Goal: Task Accomplishment & Management: Manage account settings

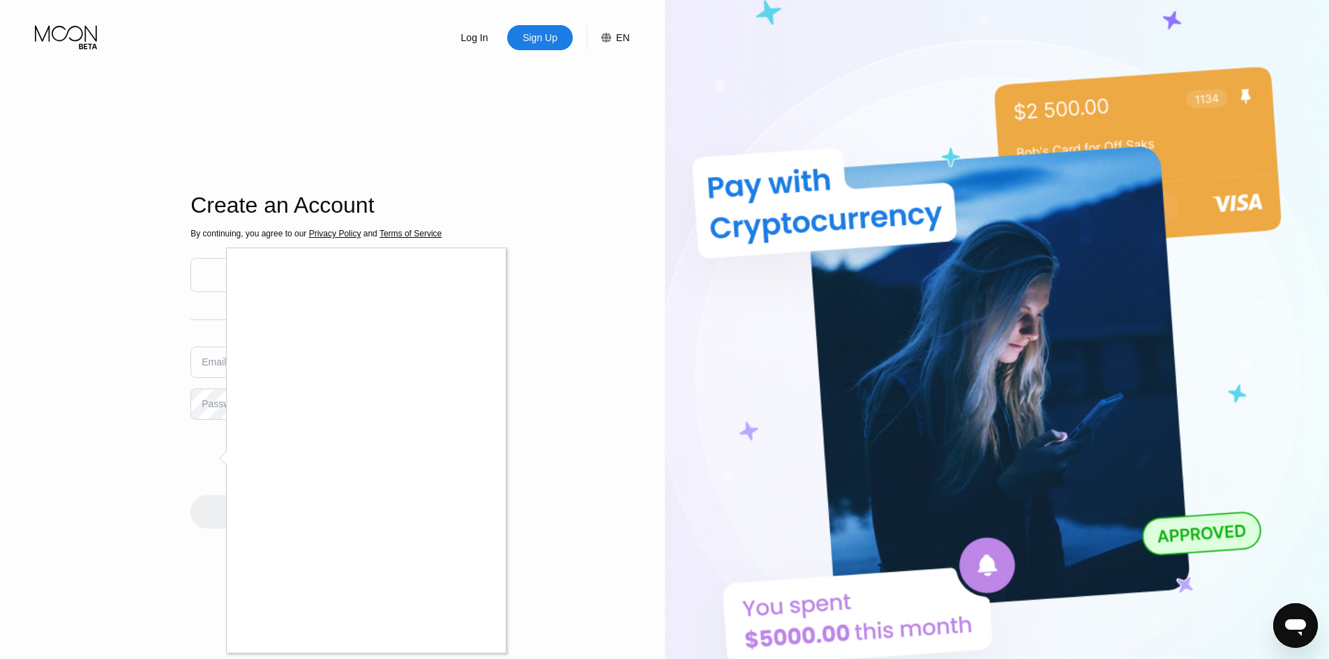
click at [556, 435] on div at bounding box center [664, 329] width 1329 height 659
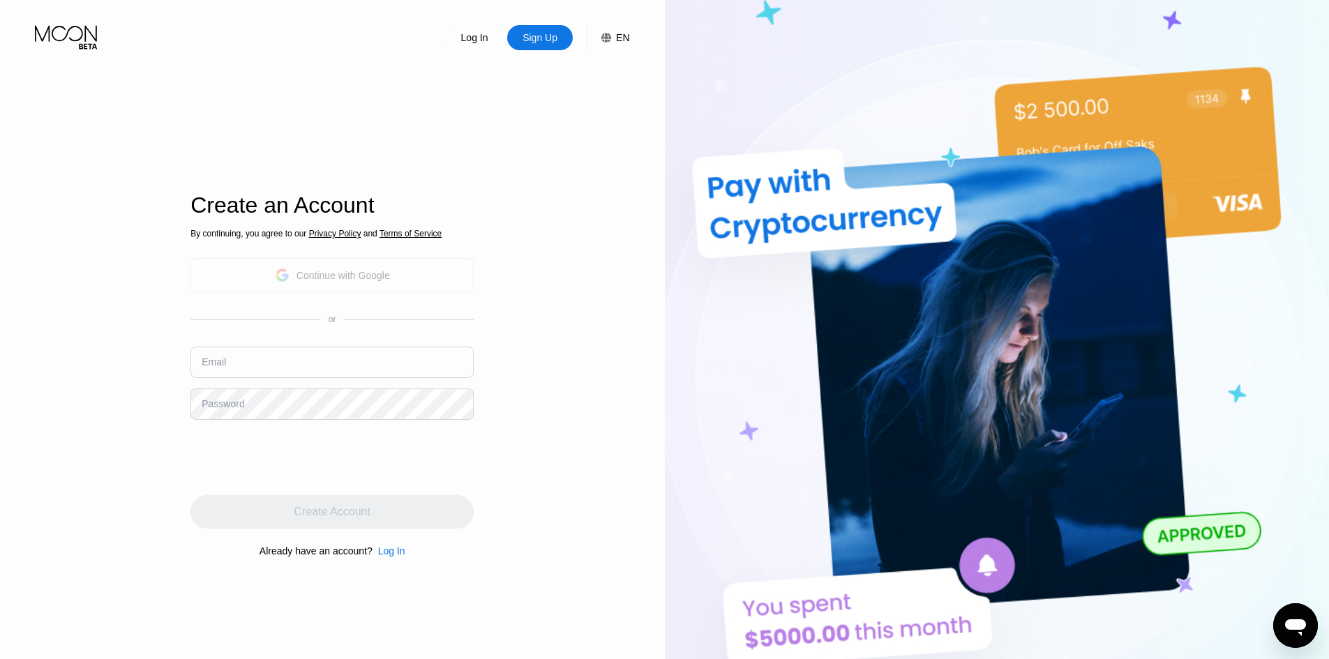
click at [262, 271] on div "Continue with Google" at bounding box center [331, 275] width 283 height 34
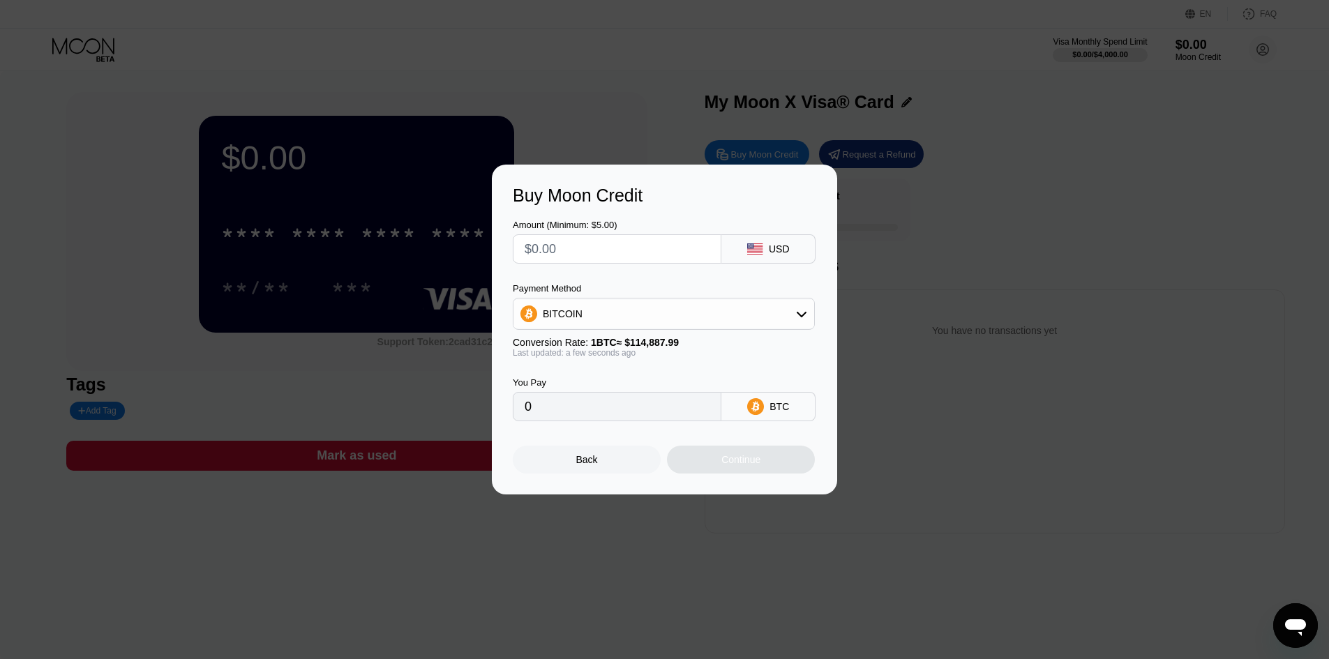
click at [586, 465] on div "Back" at bounding box center [587, 459] width 22 height 11
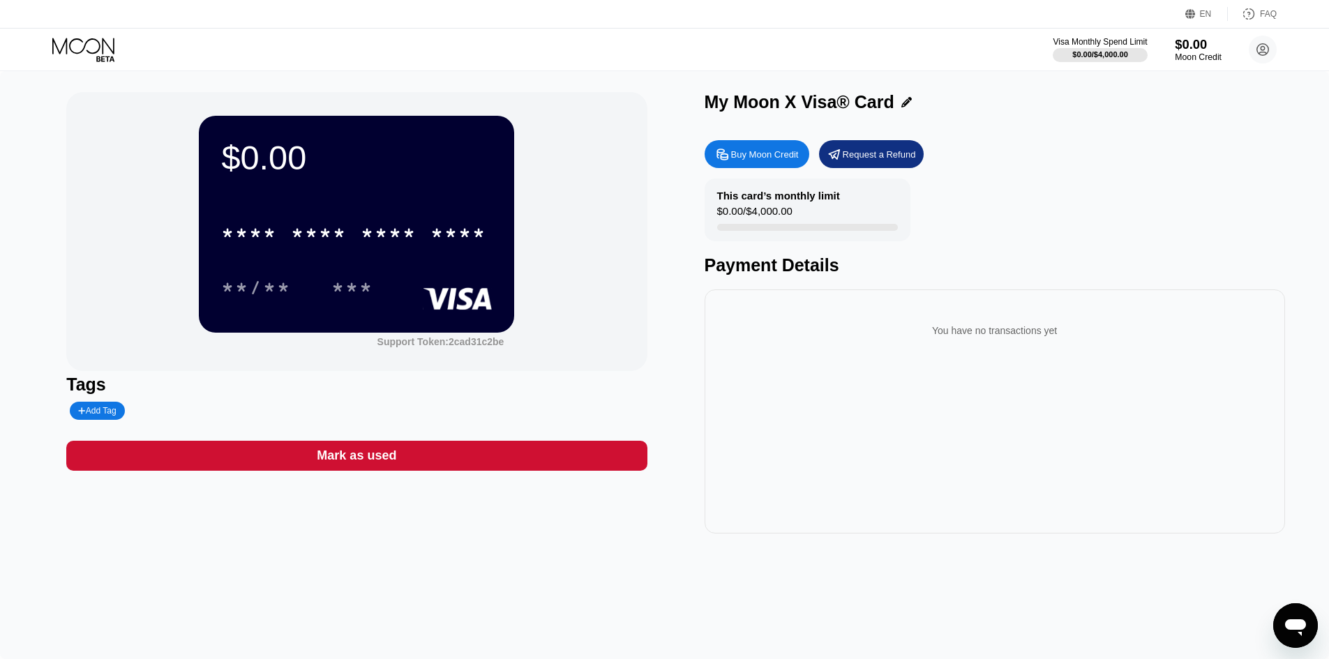
click at [1189, 58] on div "Moon Credit" at bounding box center [1198, 57] width 47 height 10
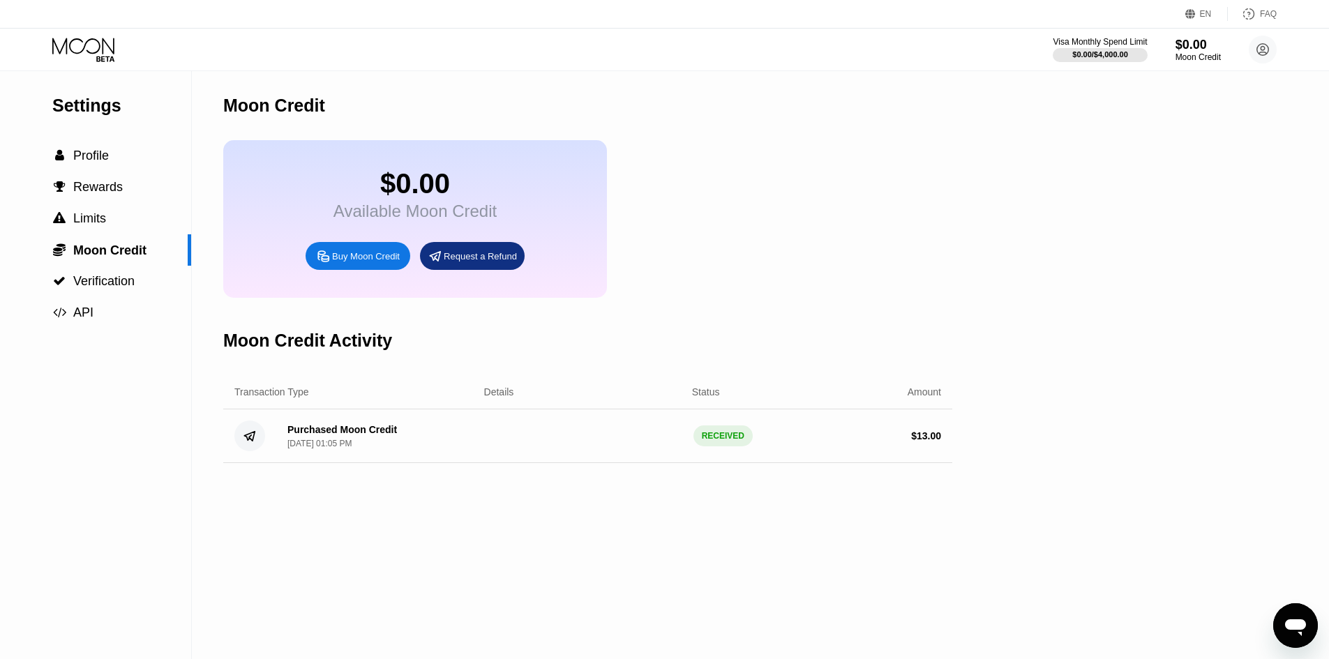
click at [99, 45] on icon at bounding box center [83, 46] width 62 height 16
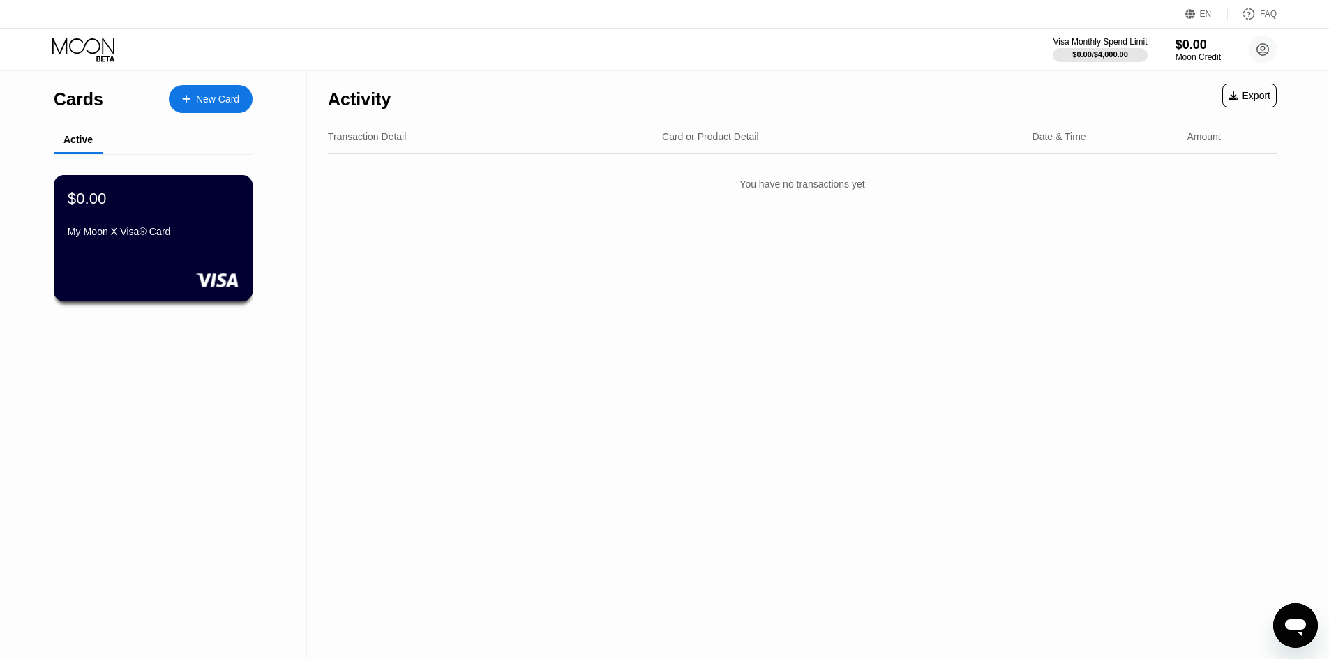
click at [192, 232] on div "My Moon X Visa® Card" at bounding box center [153, 231] width 171 height 11
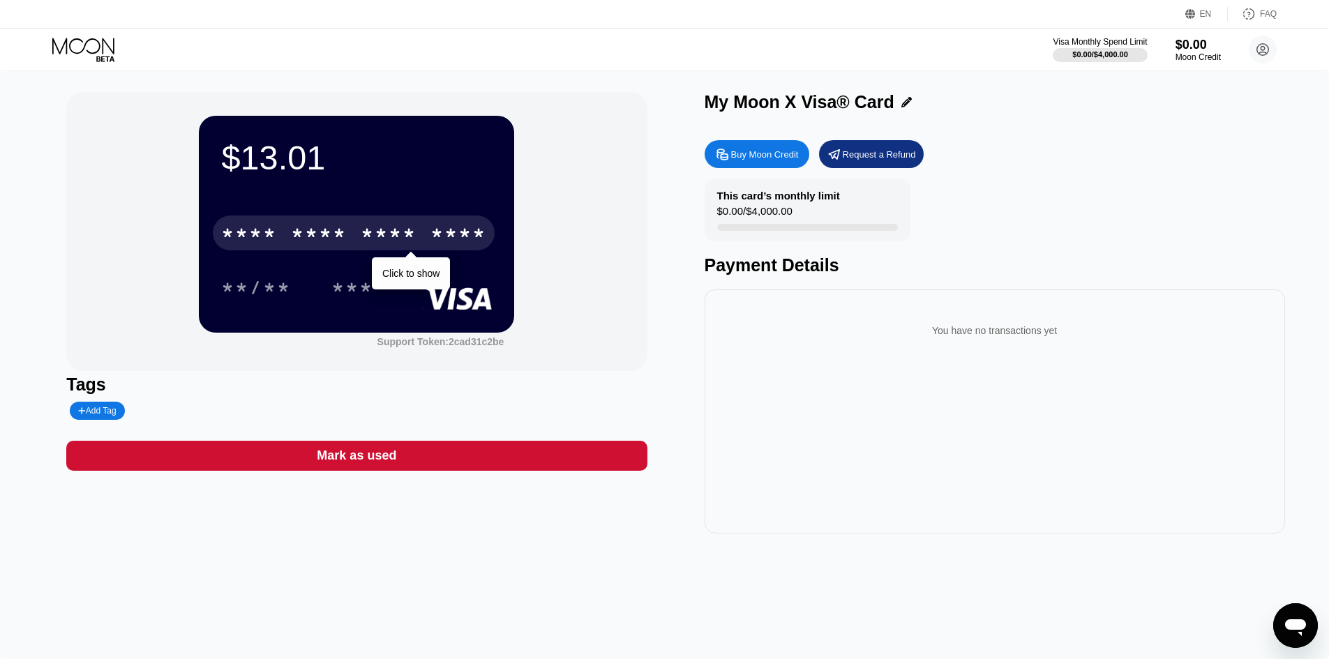
click at [345, 231] on div "* * * *" at bounding box center [319, 235] width 56 height 22
click at [387, 250] on div "* * * * * * * * * * * * 7224" at bounding box center [354, 233] width 282 height 35
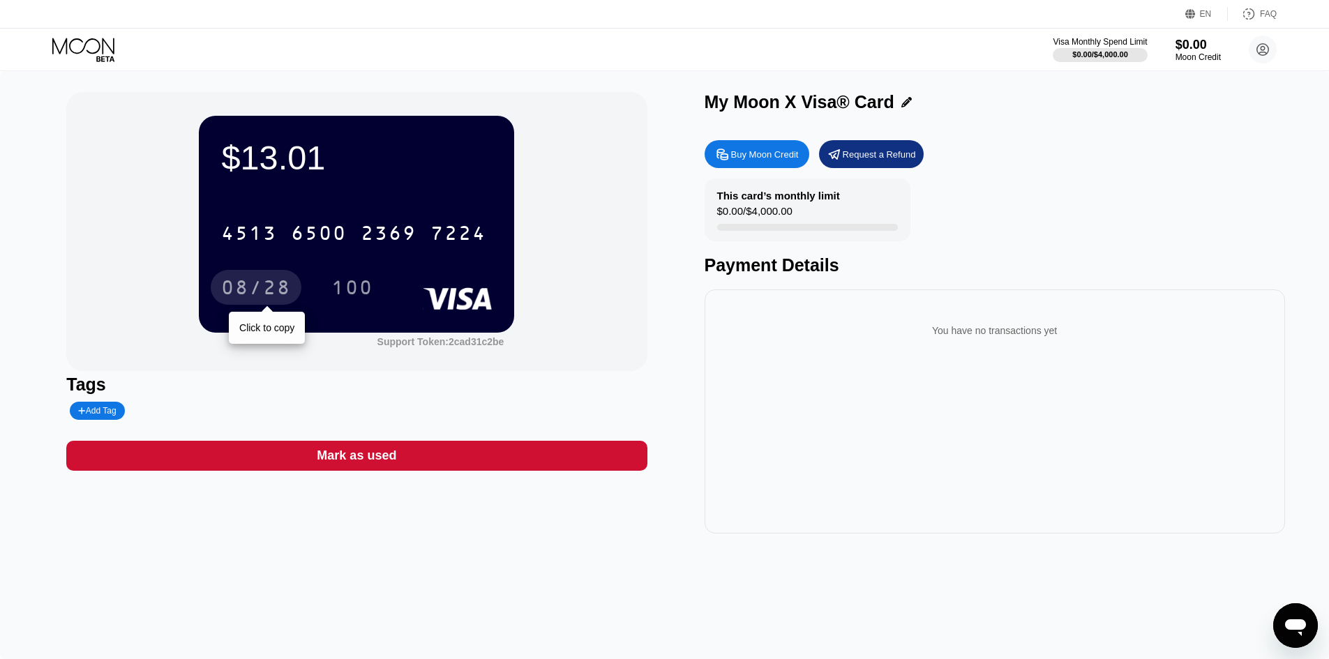
click at [259, 285] on div "08/28" at bounding box center [256, 289] width 70 height 22
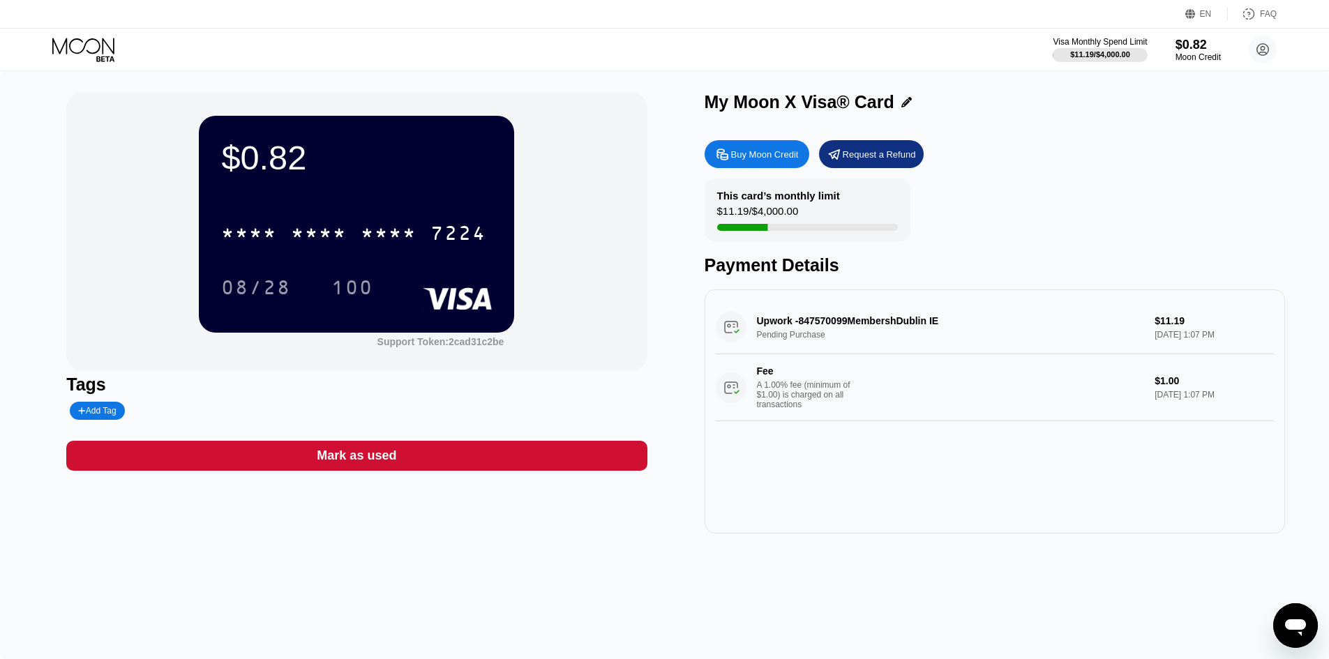
click at [1014, 562] on div "$0.82 * * * * * * * * * * * * 7224 08/28 100 Support Token: 2cad31c2be Tags Add…" at bounding box center [664, 365] width 1329 height 588
